Goal: Navigation & Orientation: Find specific page/section

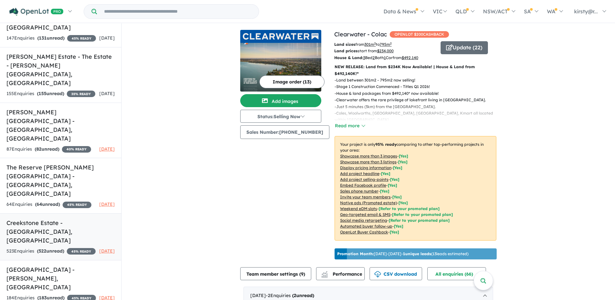
scroll to position [1, 0]
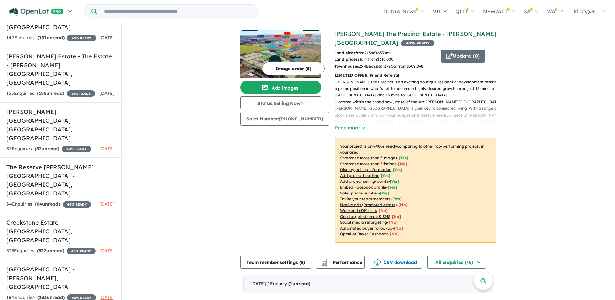
click at [406, 31] on link "[PERSON_NAME] The Precinct Estate - [PERSON_NAME][GEOGRAPHIC_DATA]" at bounding box center [415, 38] width 162 height 16
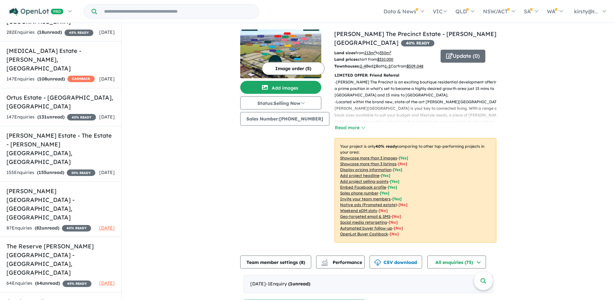
scroll to position [184, 0]
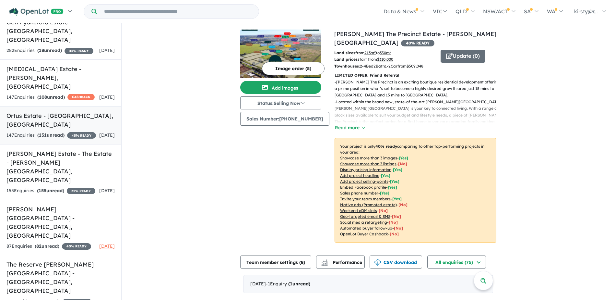
drag, startPoint x: 89, startPoint y: 82, endPoint x: 87, endPoint y: 87, distance: 5.7
click at [89, 131] on div "147 Enquir ies ( 131 unread) 45 % READY" at bounding box center [51, 135] width 90 height 8
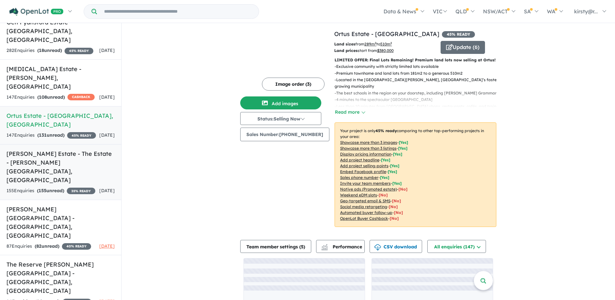
click at [84, 149] on h5 "[PERSON_NAME] Estate - The Estate - [PERSON_NAME][GEOGRAPHIC_DATA] , [GEOGRAPHI…" at bounding box center [60, 166] width 108 height 35
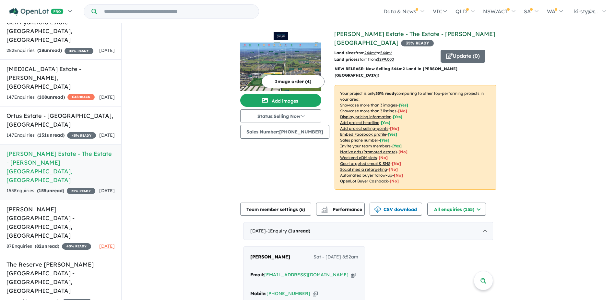
click at [388, 31] on link "[PERSON_NAME] Estate - The Estate - [PERSON_NAME][GEOGRAPHIC_DATA]" at bounding box center [414, 38] width 161 height 16
